Goal: Submit feedback/report problem

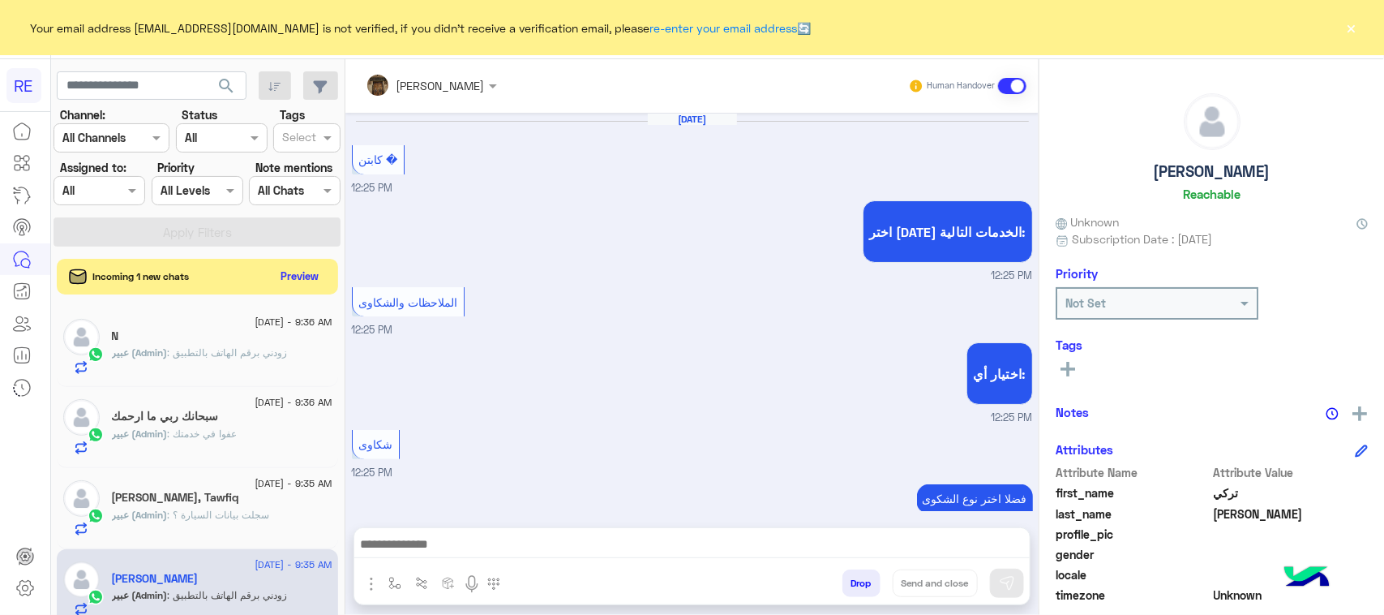
scroll to position [1671, 0]
